Goal: Transaction & Acquisition: Purchase product/service

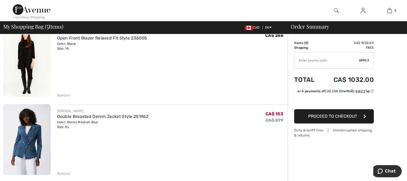
scroll to position [57, 0]
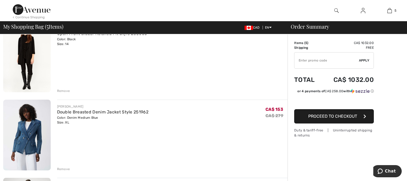
drag, startPoint x: 409, startPoint y: 32, endPoint x: 412, endPoint y: 46, distance: 14.2
click at [407, 46] on html "We value your privacy We use cookies to enhance your browsing experience, serve…" at bounding box center [203, 33] width 407 height 181
click at [66, 94] on div "Remove" at bounding box center [63, 91] width 13 height 5
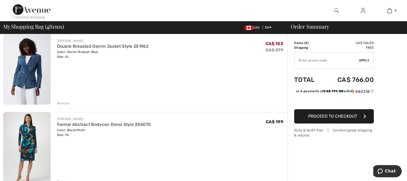
scroll to position [49, 0]
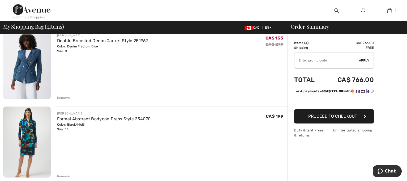
click at [65, 100] on div "Remove" at bounding box center [63, 98] width 13 height 5
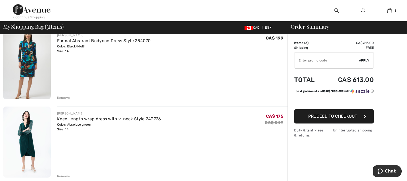
click at [67, 100] on div "Remove" at bounding box center [63, 98] width 13 height 5
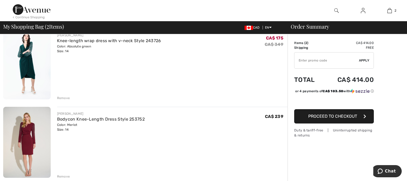
click at [68, 101] on div "Remove" at bounding box center [63, 98] width 13 height 5
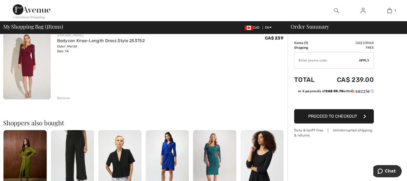
scroll to position [0, 0]
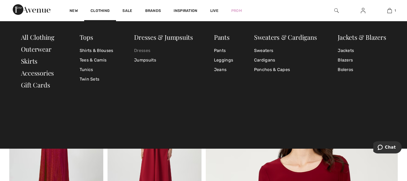
click at [142, 51] on link "Dresses" at bounding box center [163, 51] width 59 height 10
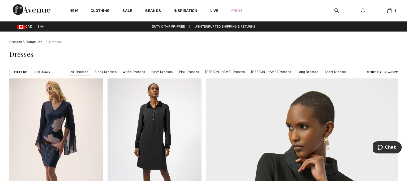
click at [24, 75] on strong "Filters" at bounding box center [21, 72] width 14 height 5
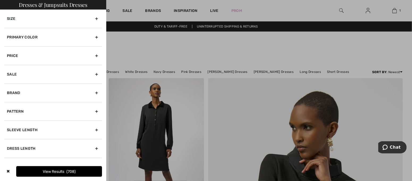
click at [85, 39] on div "Primary Color" at bounding box center [53, 37] width 98 height 19
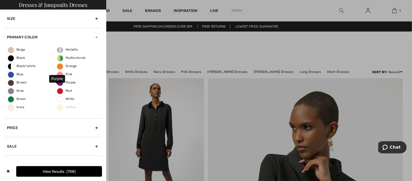
click at [59, 84] on span "Purple" at bounding box center [66, 83] width 19 height 4
click at [0, 0] on input "Purple" at bounding box center [0, 0] width 0 height 0
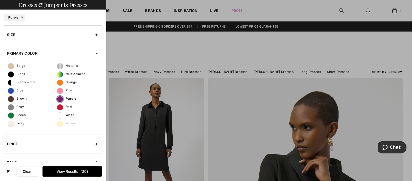
click at [78, 172] on button "View Results 30" at bounding box center [73, 172] width 60 height 11
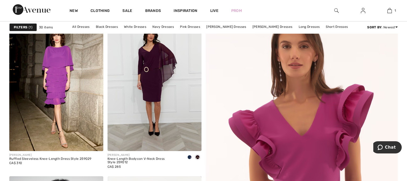
scroll to position [71, 0]
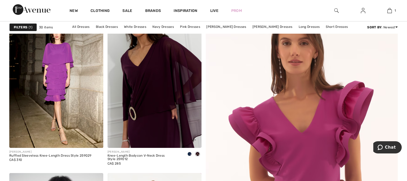
click at [166, 71] on img at bounding box center [155, 77] width 94 height 141
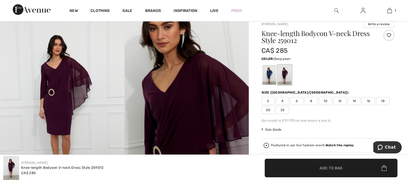
scroll to position [16, 0]
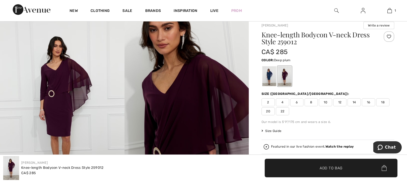
click at [356, 105] on span "14" at bounding box center [354, 103] width 13 height 8
click at [330, 169] on span "Add to Bag" at bounding box center [331, 168] width 23 height 6
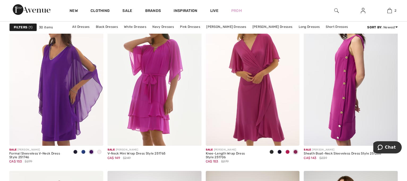
scroll to position [411, 0]
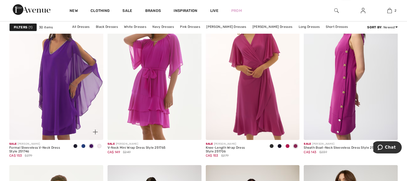
click at [50, 77] on img at bounding box center [56, 69] width 94 height 141
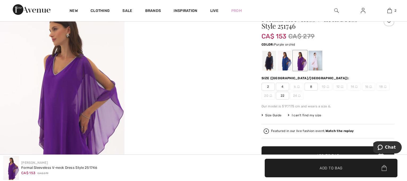
scroll to position [31, 0]
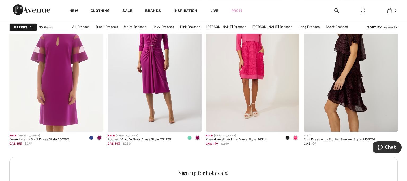
scroll to position [580, 0]
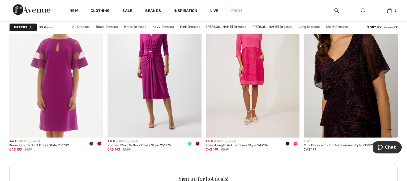
click at [358, 74] on img at bounding box center [351, 67] width 94 height 141
